Goal: Find specific page/section: Find specific page/section

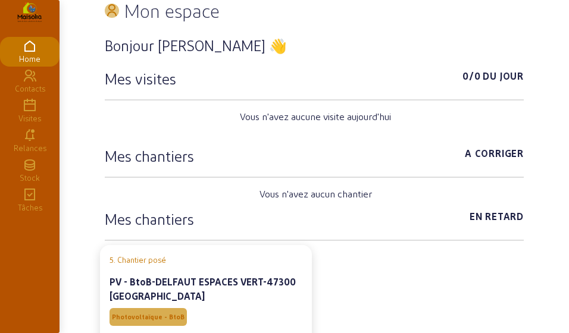
click at [481, 58] on div "Bonjour [PERSON_NAME] 👋 Mes visites 0/0 Du jour Vous n'avez aucune visite [DATE…" at bounding box center [314, 201] width 419 height 350
click at [35, 94] on div "Contacts" at bounding box center [29, 88] width 59 height 11
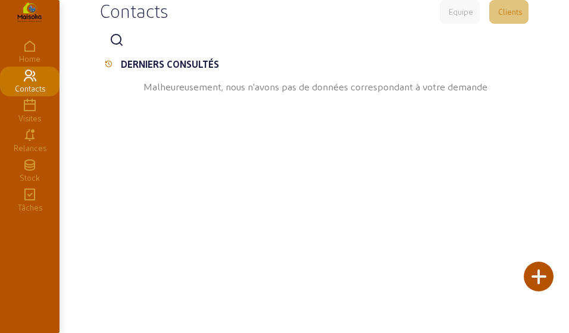
click at [496, 7] on div "Contacts Equipe Clients DERNIERS CONSULTÉS Malheureusement, nous n'avons pas de…" at bounding box center [314, 165] width 443 height 331
